Goal: Task Accomplishment & Management: Manage account settings

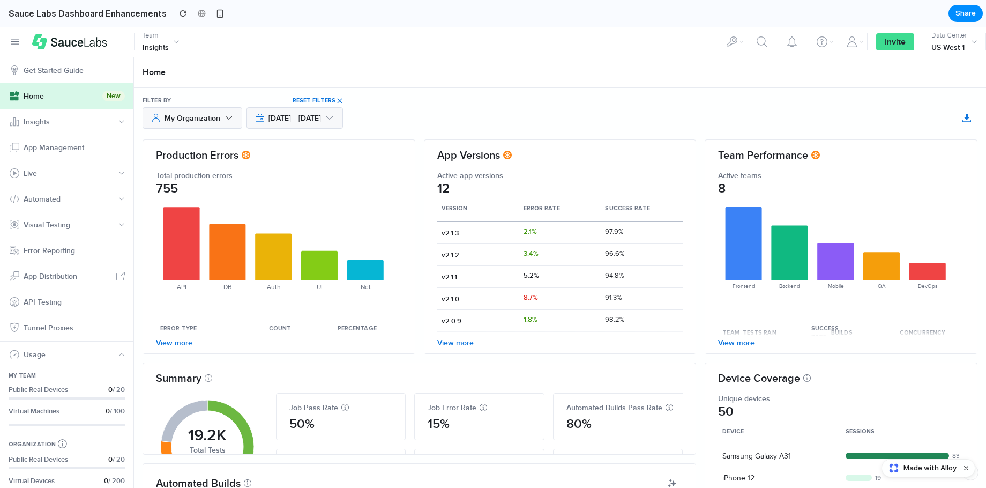
click at [65, 117] on button "Insights" at bounding box center [66, 122] width 133 height 26
click at [69, 144] on div "App Management" at bounding box center [54, 147] width 61 height 13
click at [185, 114] on span "My Organization" at bounding box center [193, 117] width 56 height 13
click at [307, 118] on span "[DATE] – [DATE]" at bounding box center [295, 118] width 53 height 11
click at [411, 116] on div "Owner My Organization [DATE] – [DATE] Filter by Reset Filters" at bounding box center [560, 113] width 852 height 51
